Goal: Navigation & Orientation: Find specific page/section

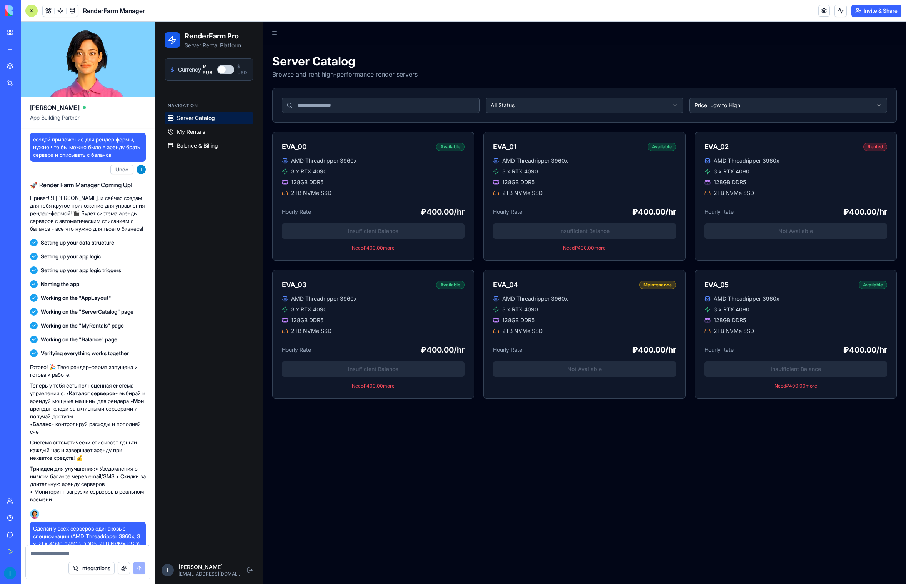
scroll to position [1493, 0]
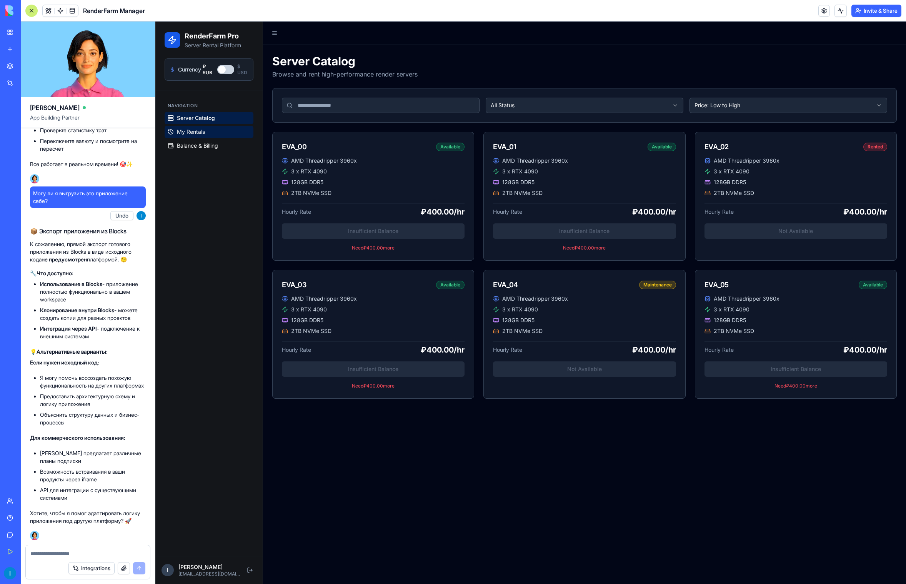
click at [188, 129] on span "My Rentals" at bounding box center [191, 132] width 28 height 8
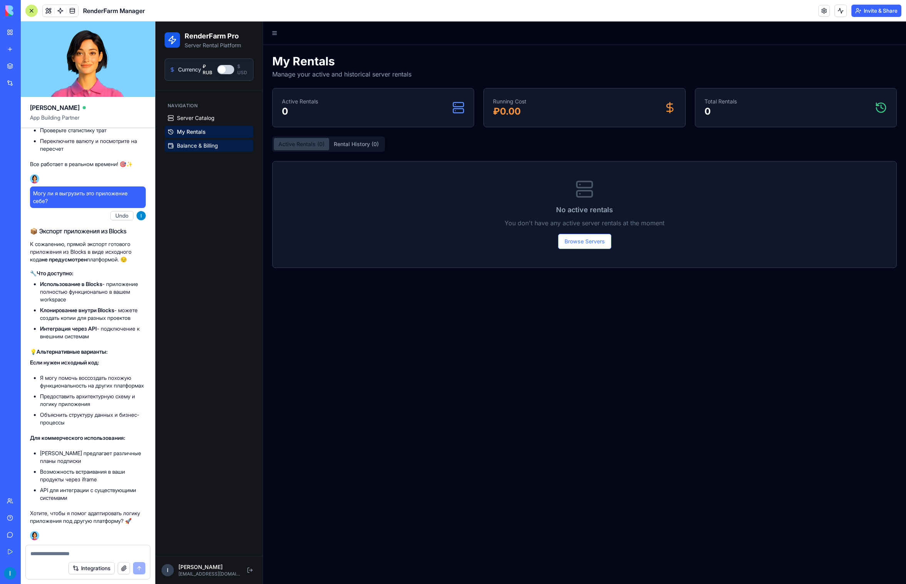
click at [189, 144] on span "Balance & Billing" at bounding box center [197, 146] width 41 height 8
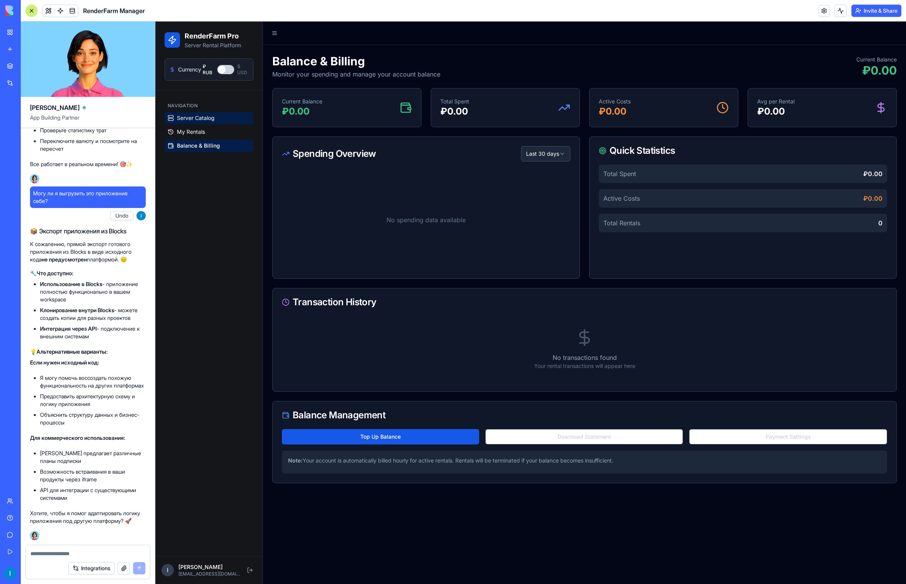
click at [189, 117] on span "Server Catalog" at bounding box center [196, 118] width 38 height 8
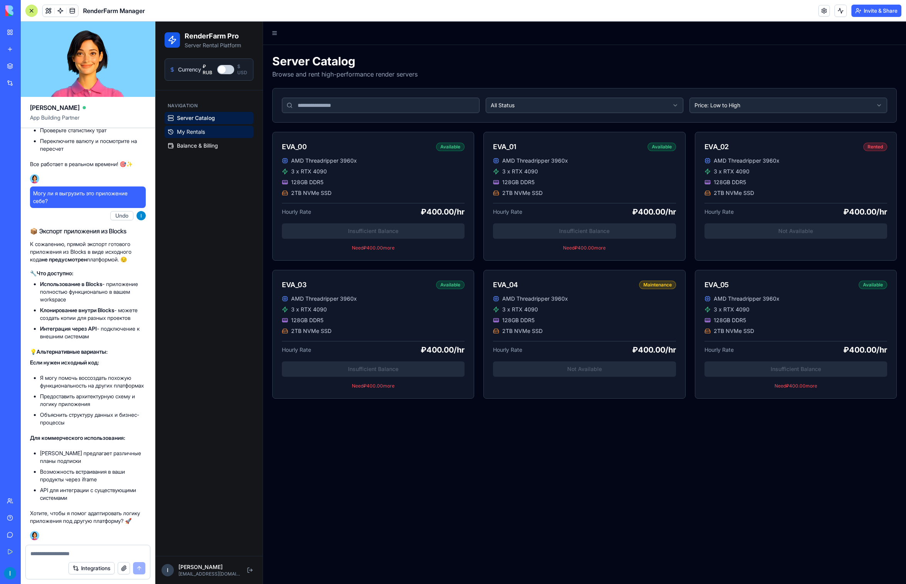
click at [186, 128] on span "My Rentals" at bounding box center [191, 132] width 28 height 8
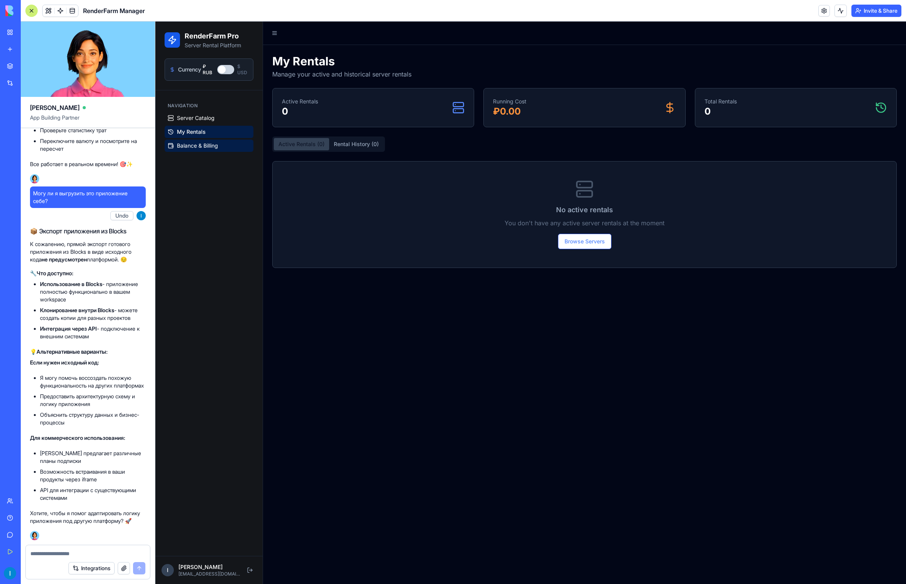
click at [197, 141] on link "Balance & Billing" at bounding box center [209, 146] width 89 height 12
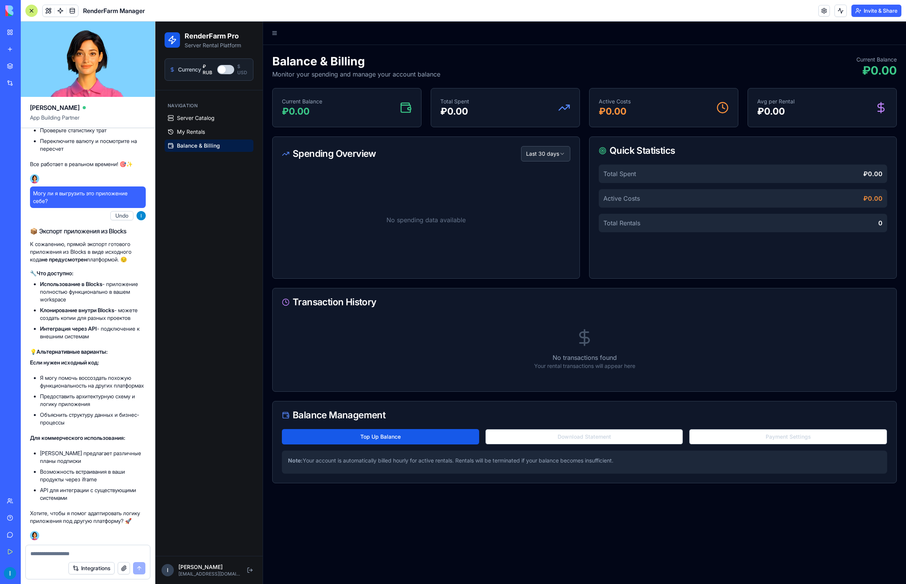
click at [199, 112] on div "Navigation" at bounding box center [209, 106] width 89 height 12
click at [197, 121] on span "Server Catalog" at bounding box center [196, 118] width 38 height 8
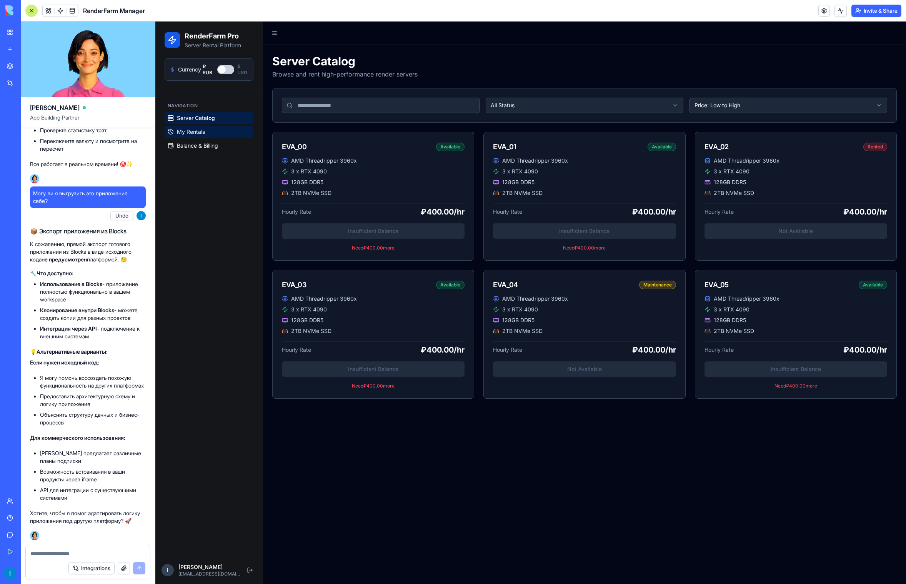
click at [196, 131] on span "My Rentals" at bounding box center [191, 132] width 28 height 8
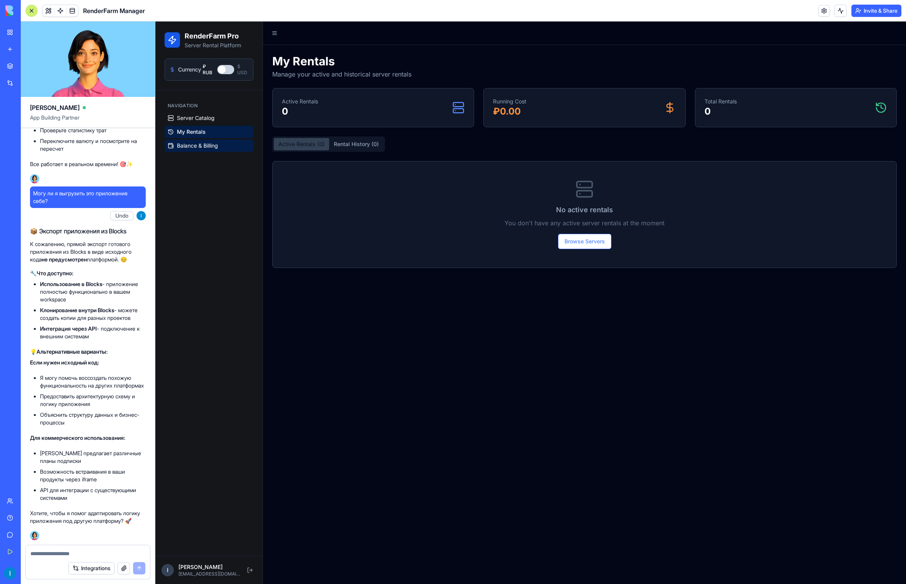
click at [194, 145] on span "Balance & Billing" at bounding box center [197, 146] width 41 height 8
